Goal: Task Accomplishment & Management: Use online tool/utility

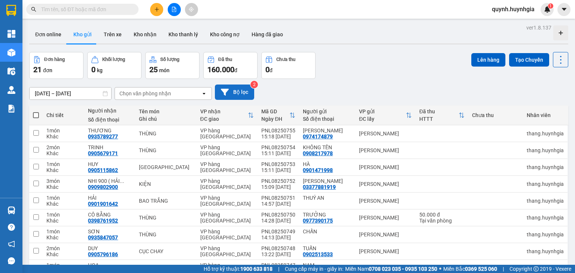
click at [228, 95] on icon at bounding box center [225, 92] width 8 height 8
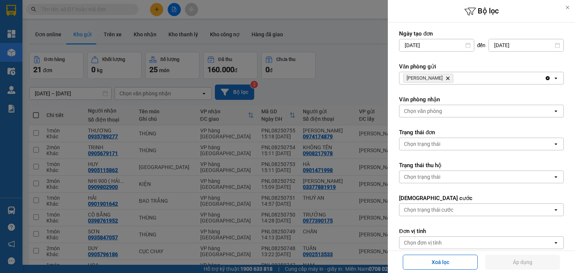
click at [446, 76] on icon "Delete" at bounding box center [448, 78] width 4 height 4
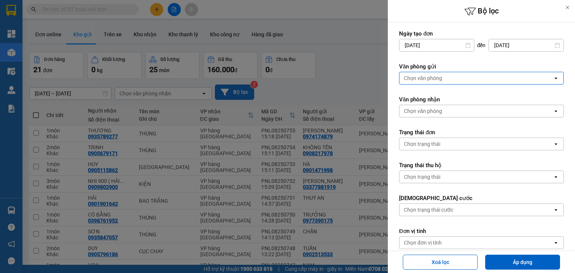
click at [445, 76] on div "Chọn văn phòng" at bounding box center [477, 78] width 154 height 12
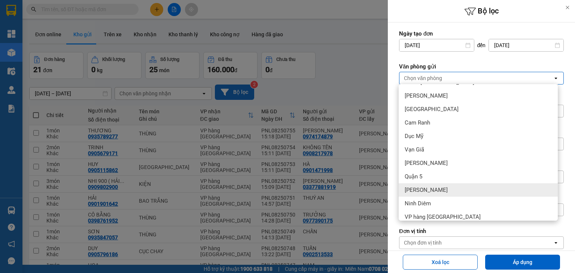
scroll to position [18, 0]
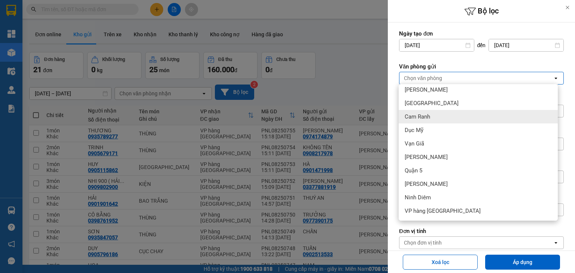
click at [440, 115] on div "Cam Ranh" at bounding box center [478, 116] width 159 height 13
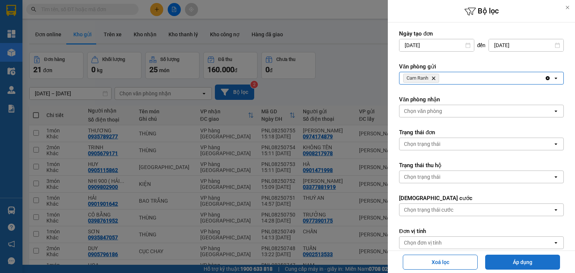
click at [530, 257] on button "Áp dụng" at bounding box center [522, 262] width 75 height 15
